Goal: Find specific page/section: Find specific page/section

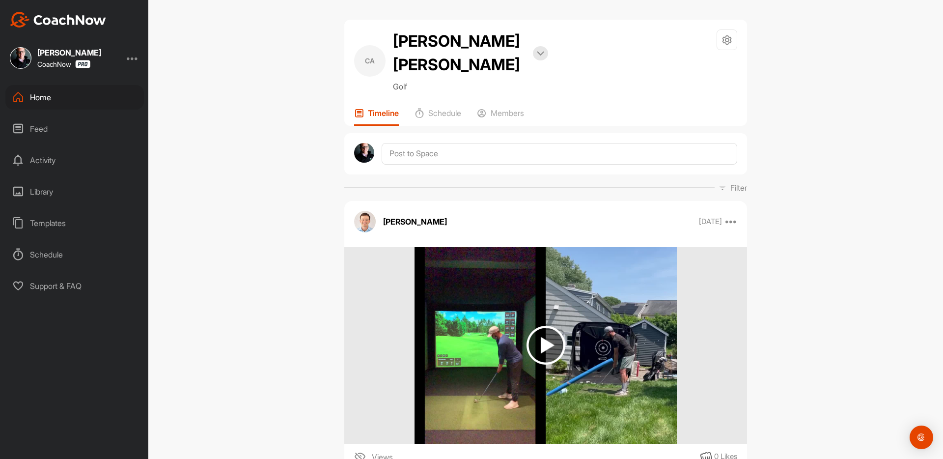
click at [63, 119] on div "Feed" at bounding box center [74, 128] width 139 height 25
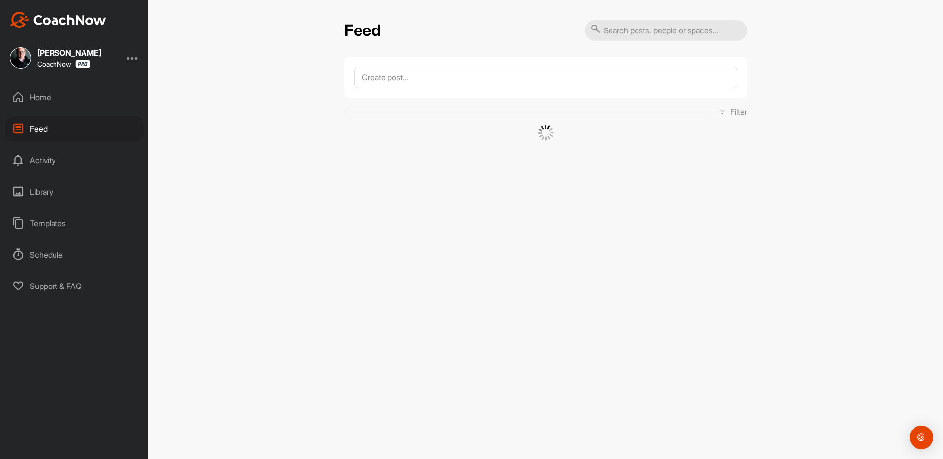
click at [630, 27] on input "text" at bounding box center [666, 30] width 162 height 21
type input "[PERSON_NAME]"
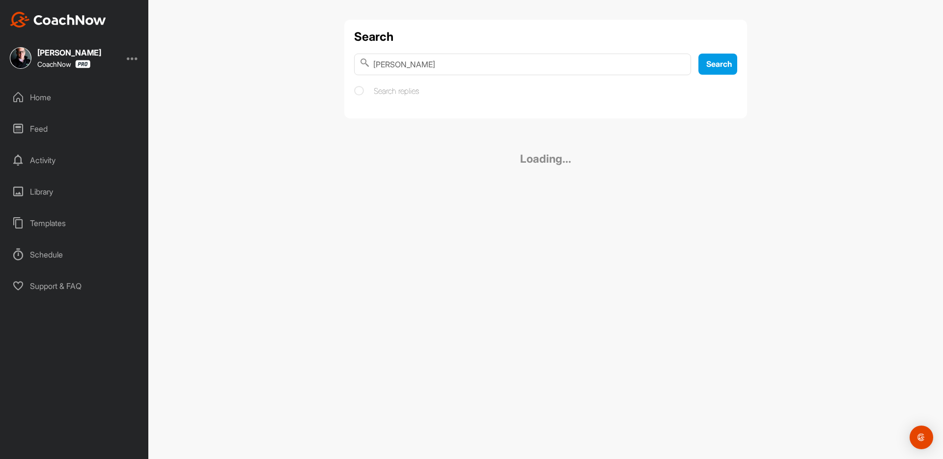
click at [423, 68] on input "[PERSON_NAME]" at bounding box center [522, 65] width 337 height 22
click at [423, 63] on input "[PERSON_NAME]" at bounding box center [522, 65] width 337 height 22
type input "j"
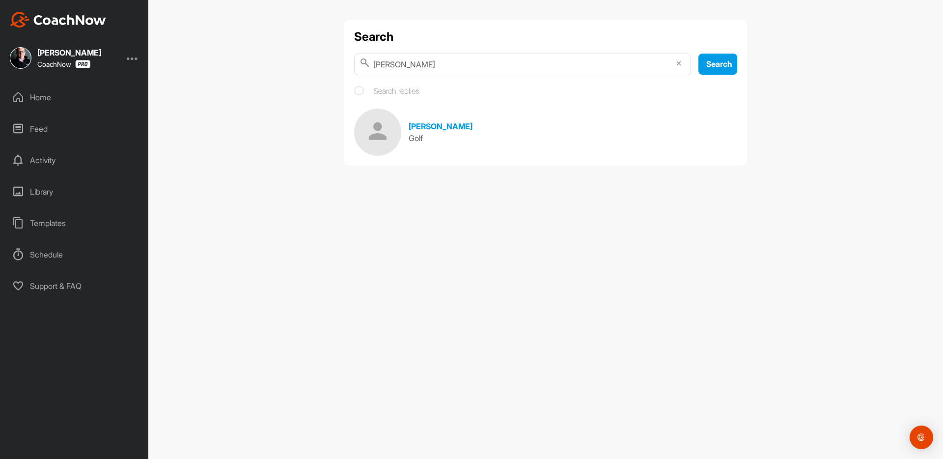
type input "[PERSON_NAME]"
click at [129, 59] on div at bounding box center [133, 58] width 12 height 12
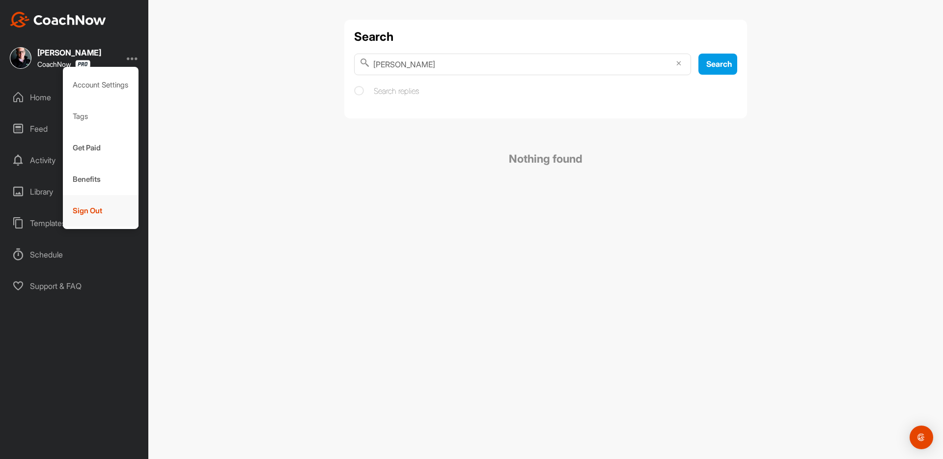
click at [84, 218] on div "Sign Out" at bounding box center [101, 210] width 76 height 31
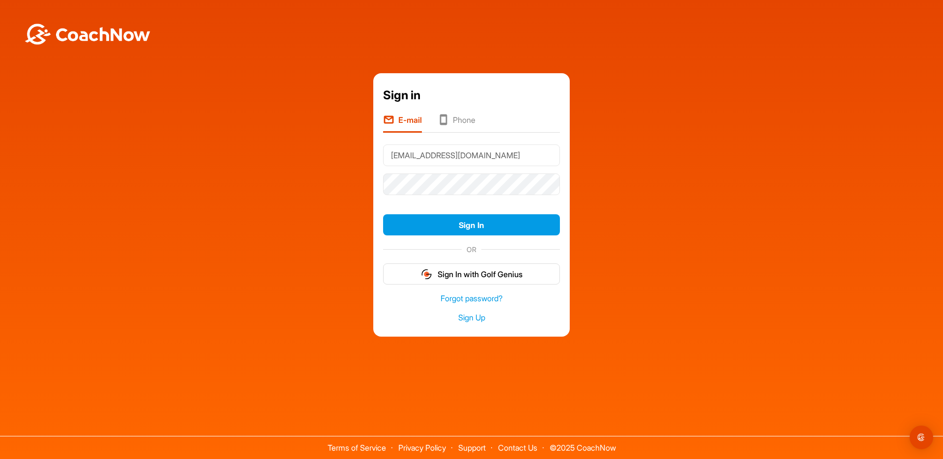
click at [462, 156] on input "[EMAIL_ADDRESS][DOMAIN_NAME]" at bounding box center [471, 155] width 177 height 22
type input "[EMAIL_ADDRESS][DOMAIN_NAME]"
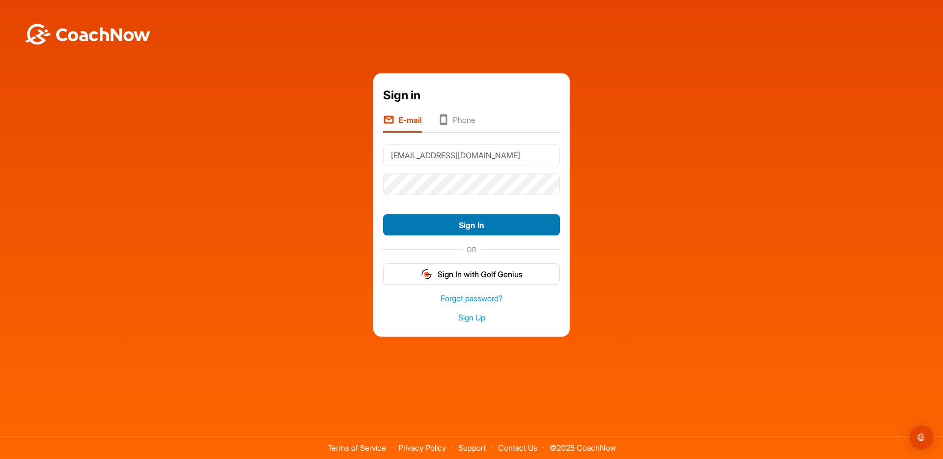
click at [440, 224] on button "Sign In" at bounding box center [471, 224] width 177 height 21
